Goal: Navigation & Orientation: Find specific page/section

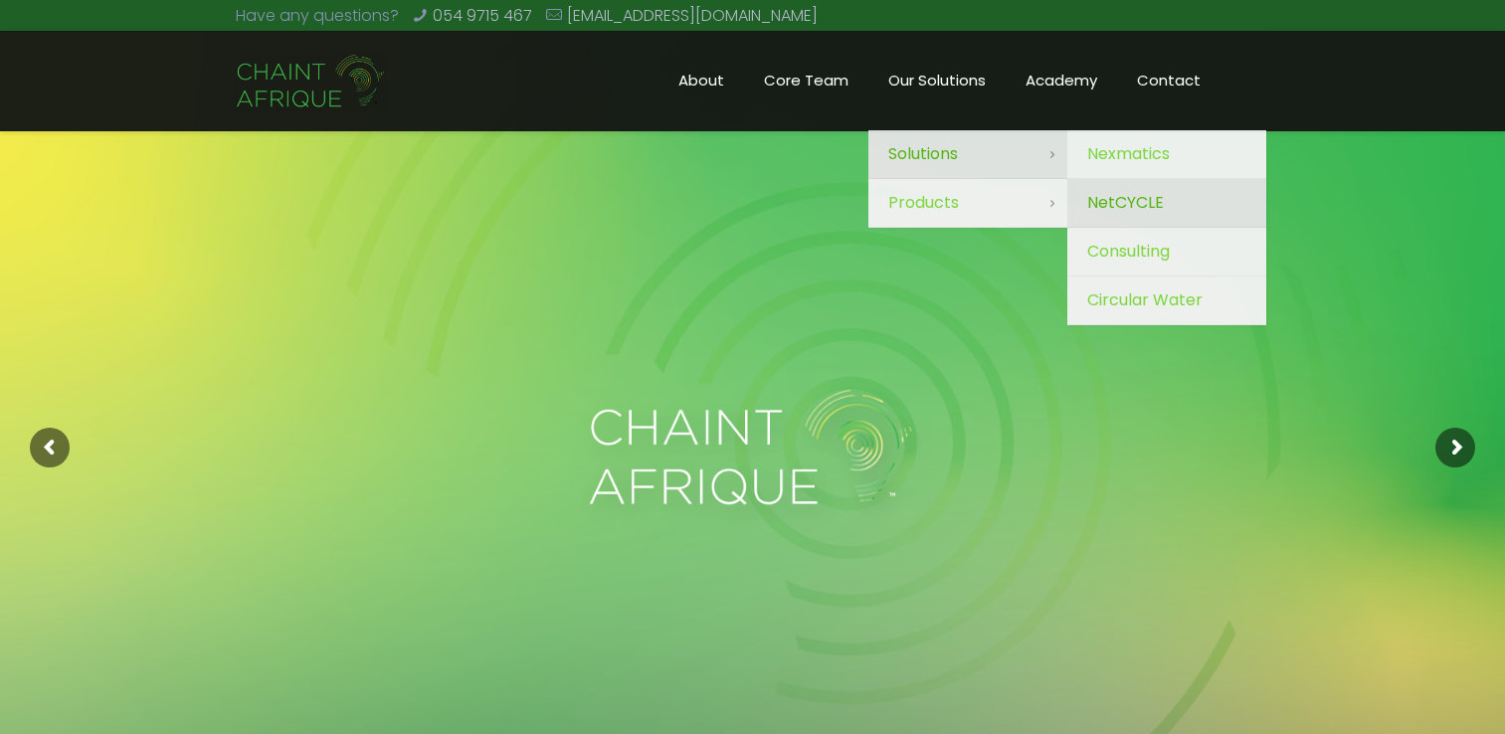
click at [1126, 201] on span "NetCYCLE" at bounding box center [1125, 203] width 77 height 28
